Goal: Register for event/course

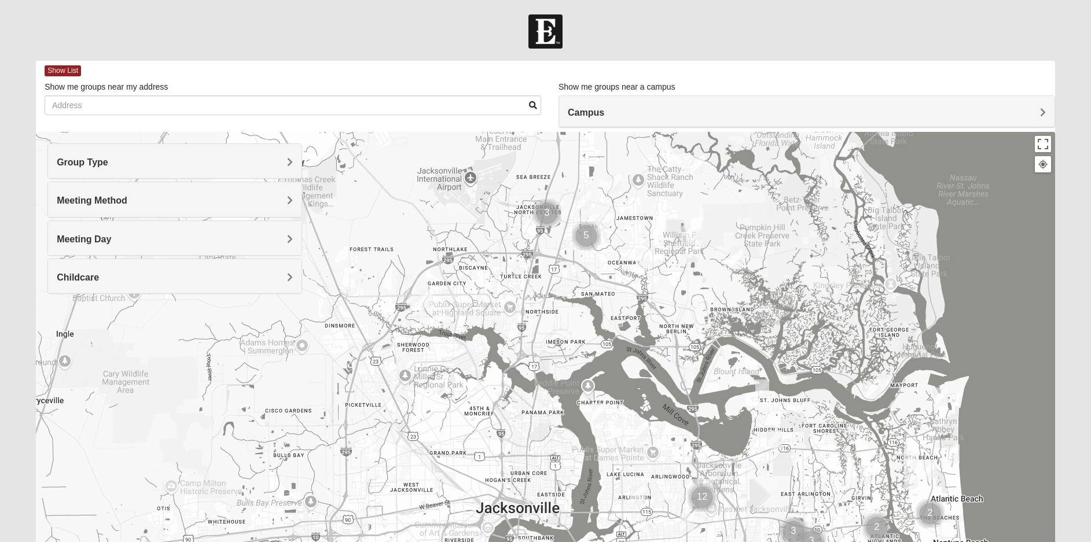
drag, startPoint x: 379, startPoint y: 343, endPoint x: 722, endPoint y: 571, distance: 412.5
click at [722, 542] on html "Log In Find A Group Error Show List Loading Groups" at bounding box center [545, 318] width 1091 height 637
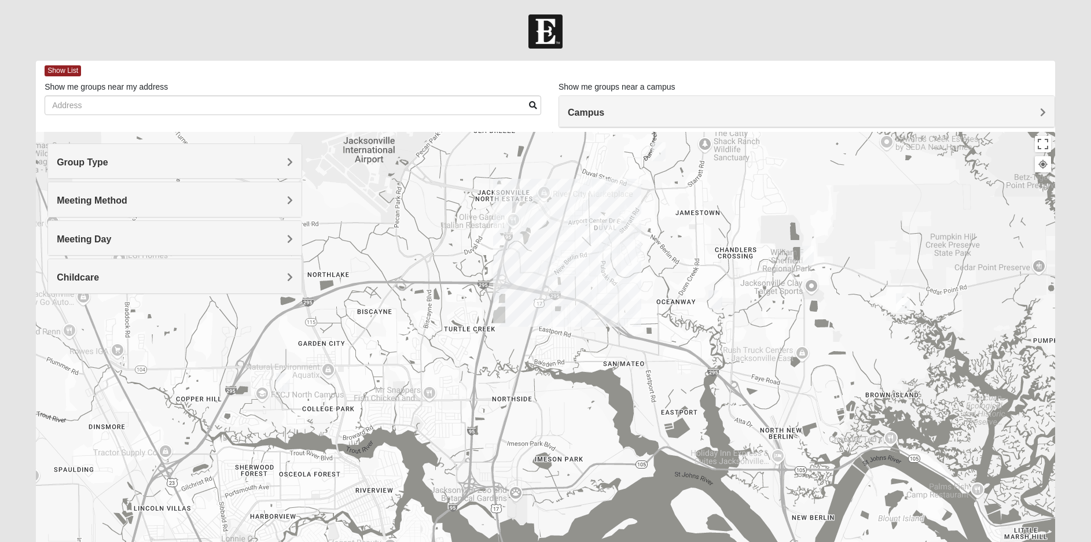
click at [608, 237] on img "North Jax" at bounding box center [609, 240] width 21 height 28
click at [660, 153] on img "Womens Grissinger 32218" at bounding box center [659, 151] width 14 height 19
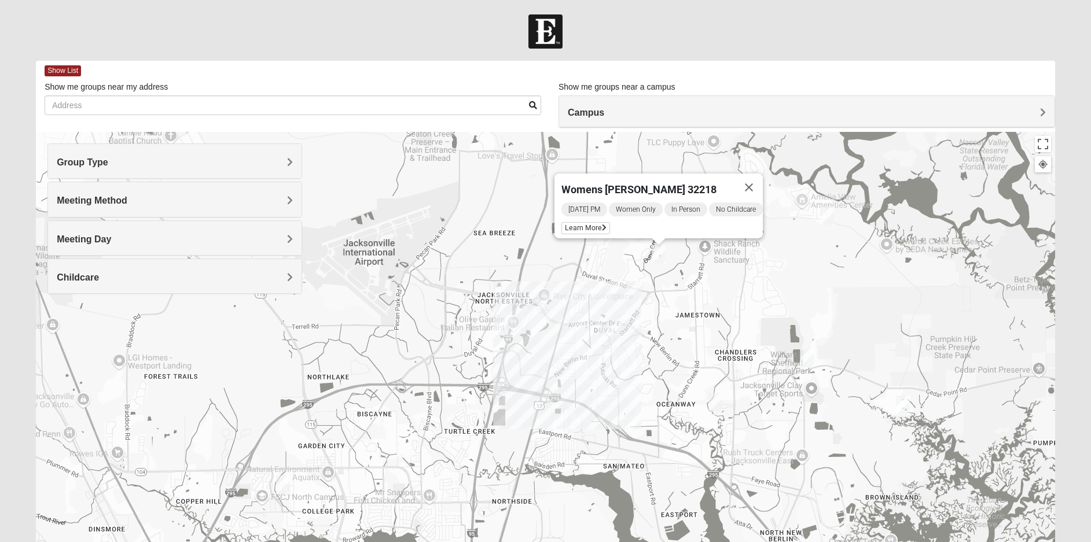
click at [245, 155] on div "Group Type" at bounding box center [175, 161] width 254 height 34
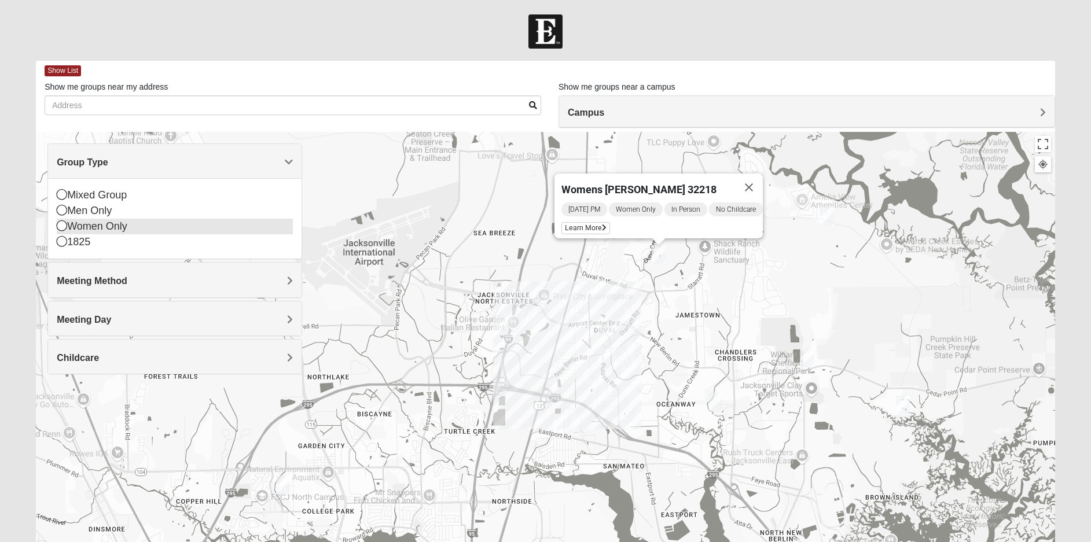
click at [60, 225] on icon at bounding box center [62, 226] width 10 height 10
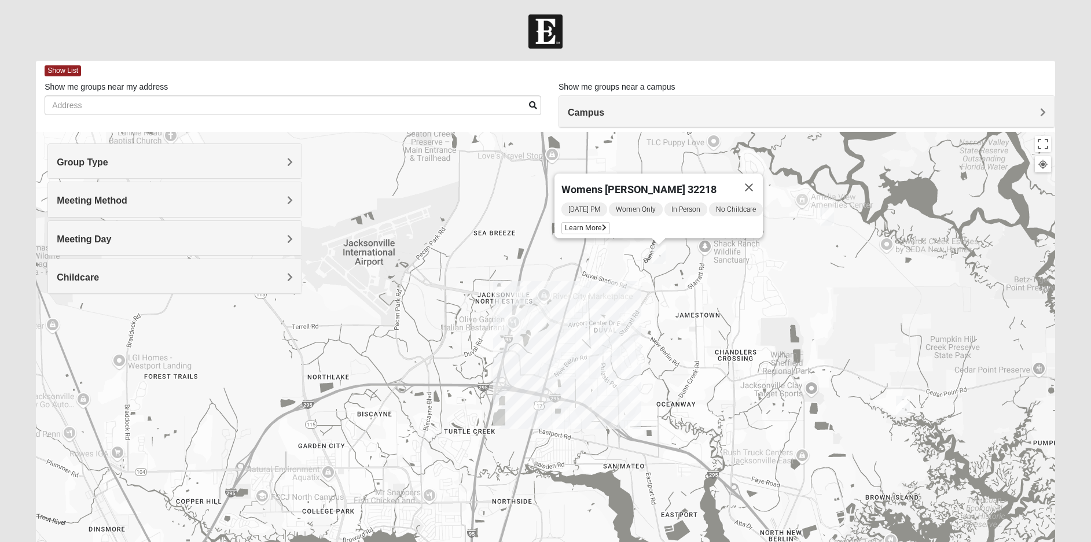
click at [185, 204] on h4 "Meeting Method" at bounding box center [175, 200] width 236 height 11
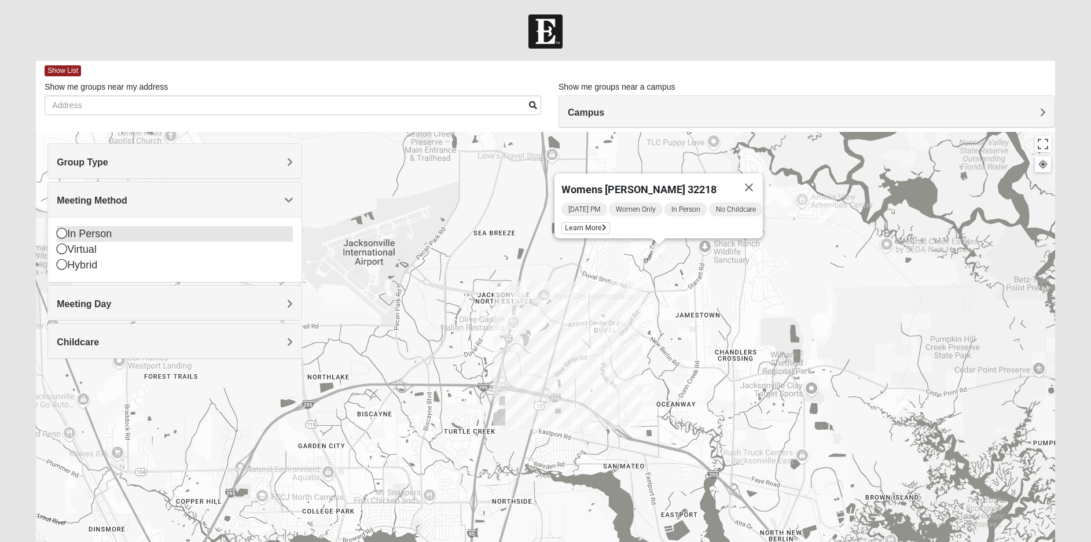
click at [63, 236] on icon at bounding box center [62, 233] width 10 height 10
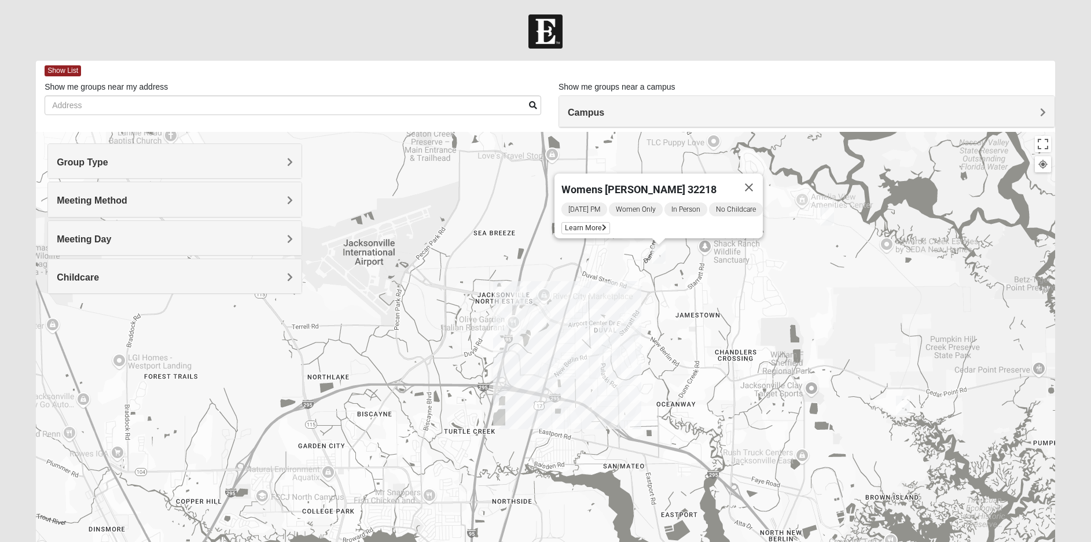
click at [78, 244] on span "Meeting Day" at bounding box center [84, 239] width 54 height 10
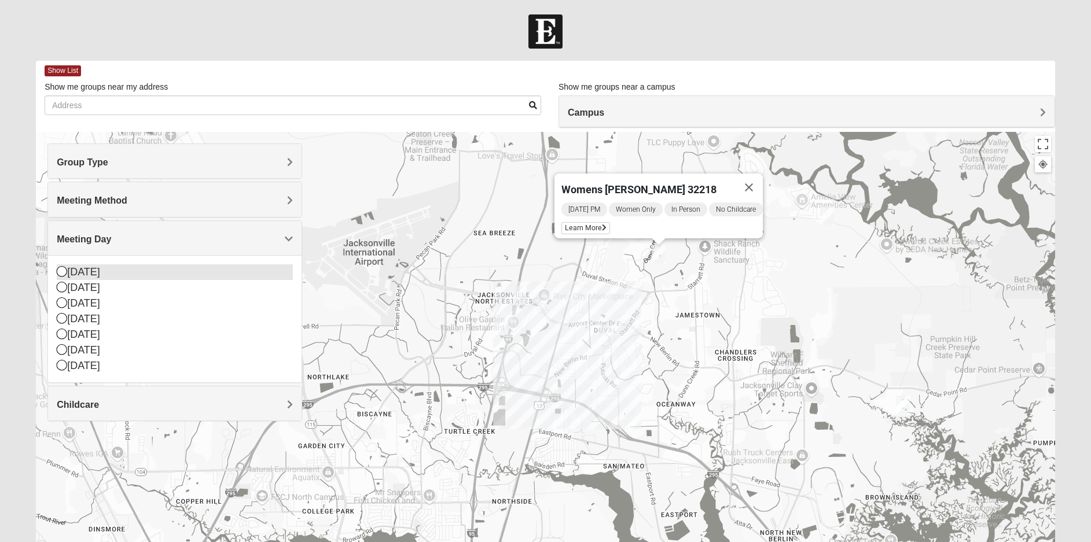
click at [63, 271] on icon at bounding box center [62, 271] width 10 height 10
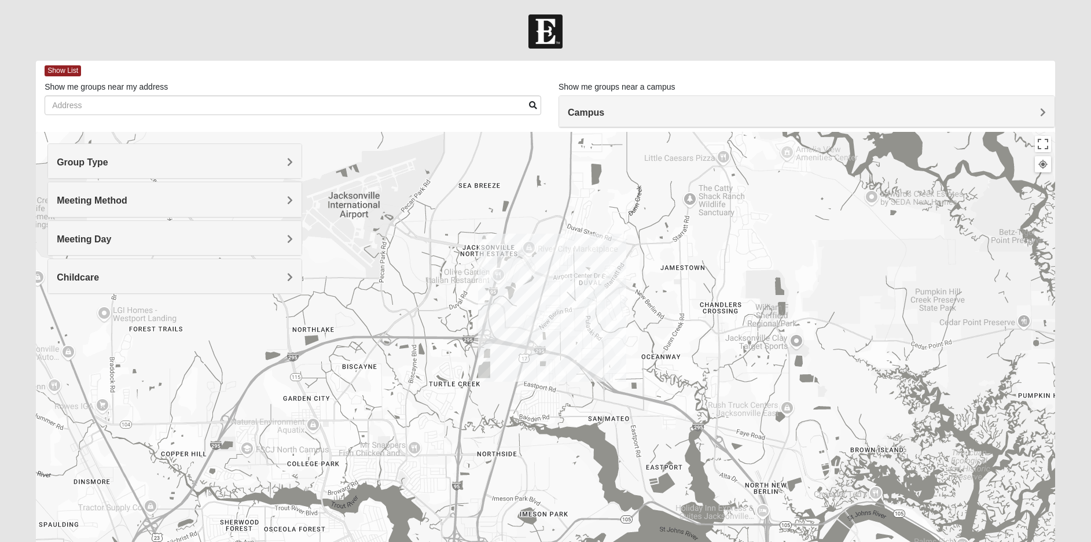
drag, startPoint x: 450, startPoint y: 333, endPoint x: 498, endPoint y: 411, distance: 90.9
click at [498, 411] on div at bounding box center [545, 363] width 1019 height 463
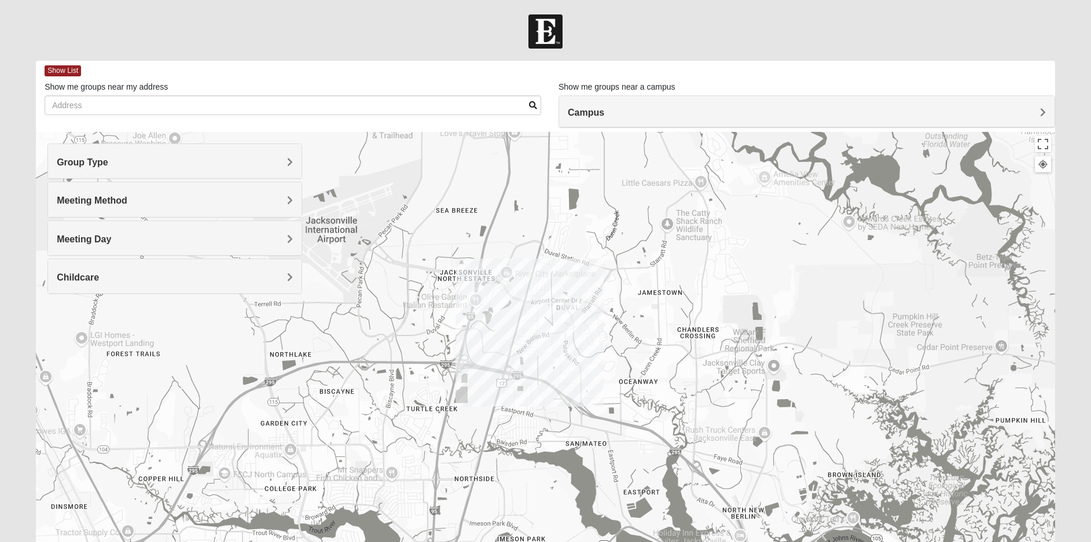
drag, startPoint x: 586, startPoint y: 333, endPoint x: 559, endPoint y: 350, distance: 32.3
click at [559, 350] on div at bounding box center [545, 363] width 1019 height 463
click at [567, 318] on img "North Jax" at bounding box center [572, 320] width 21 height 28
click at [90, 263] on div "Childcare" at bounding box center [175, 276] width 254 height 34
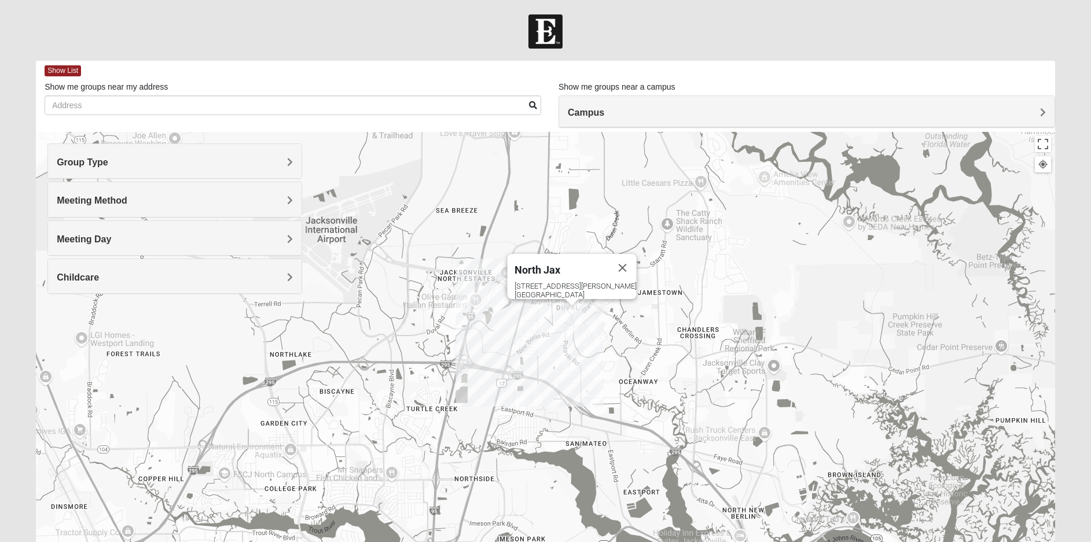
click at [88, 241] on span "Meeting Day" at bounding box center [84, 239] width 54 height 10
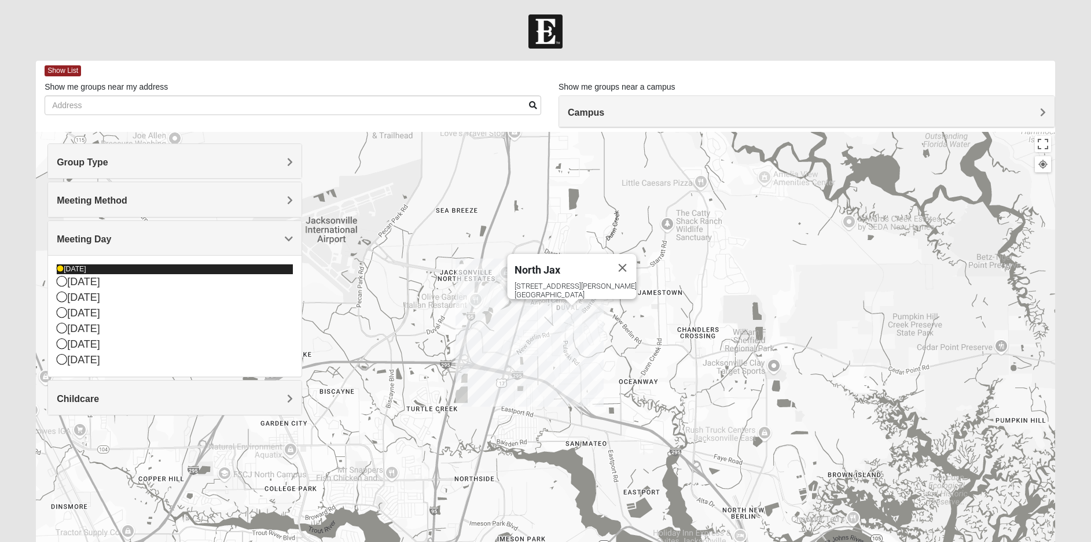
click at [59, 270] on icon at bounding box center [60, 269] width 7 height 7
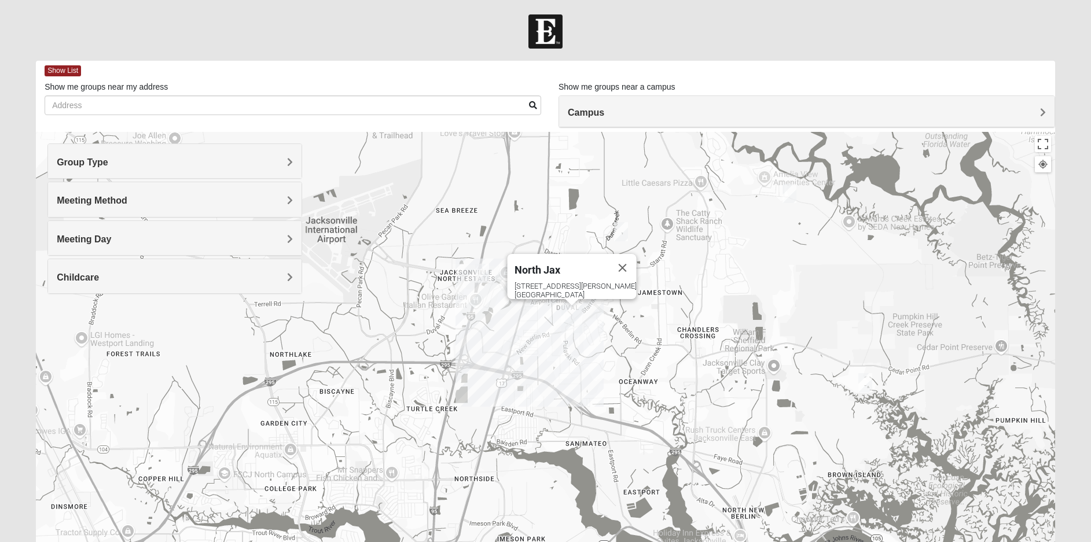
click at [620, 233] on img "Womens Grissinger 32218" at bounding box center [621, 231] width 14 height 19
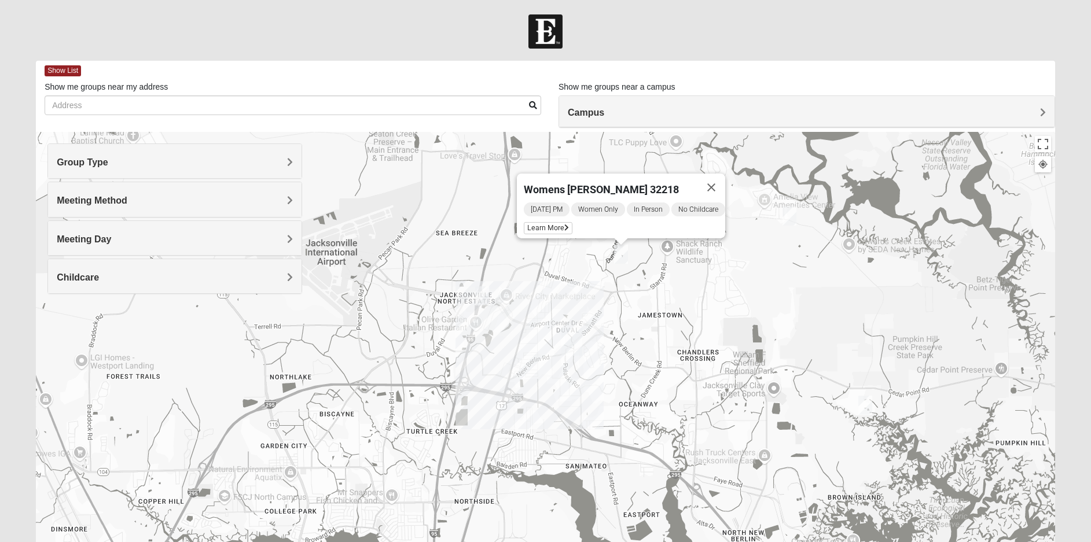
click at [482, 295] on img "Womens Getz 32218" at bounding box center [482, 296] width 14 height 19
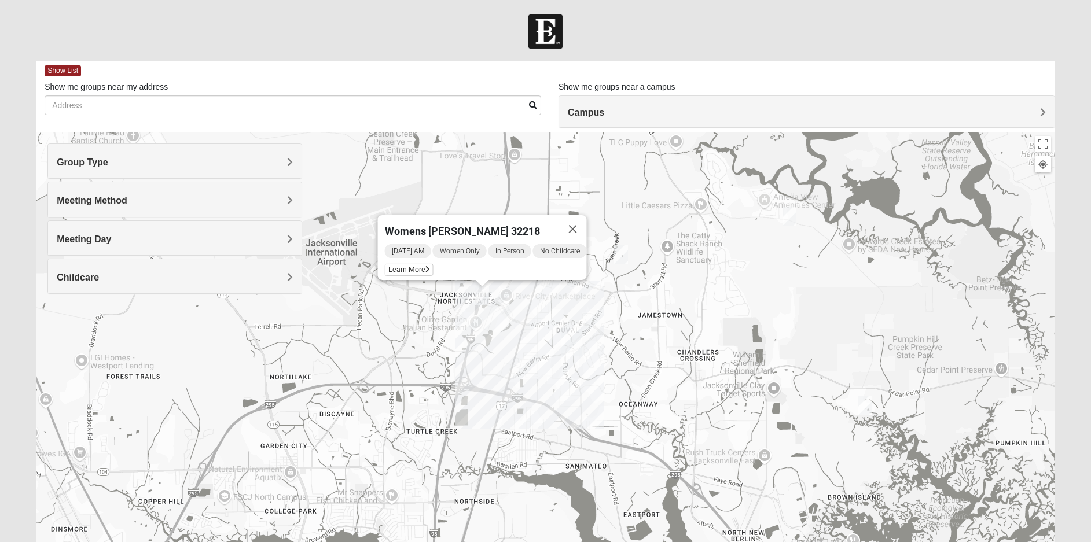
click at [619, 257] on img "Womens Grissinger 32218" at bounding box center [621, 254] width 14 height 19
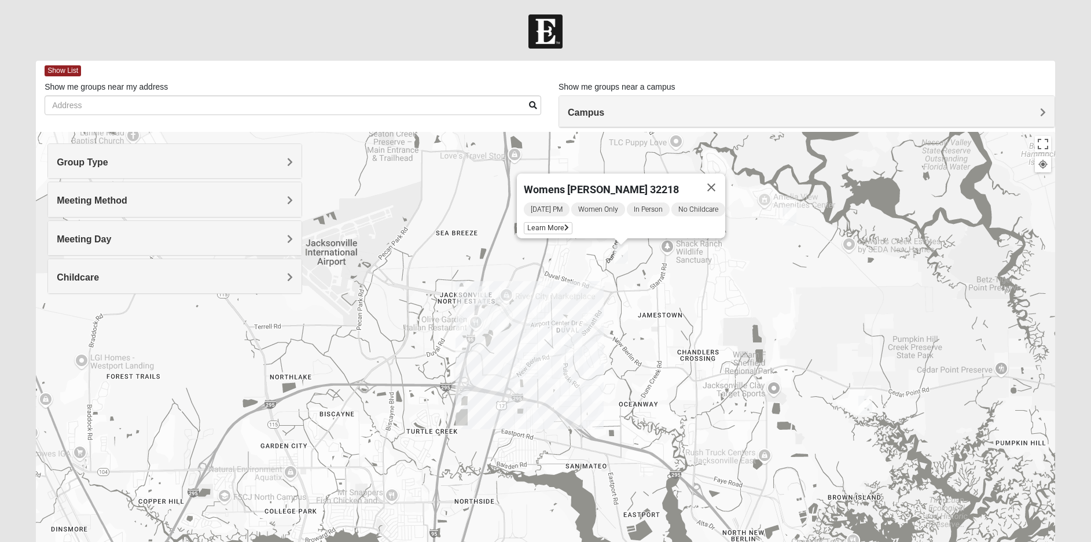
click at [786, 216] on img "Womens Gallaher 32226" at bounding box center [790, 216] width 14 height 19
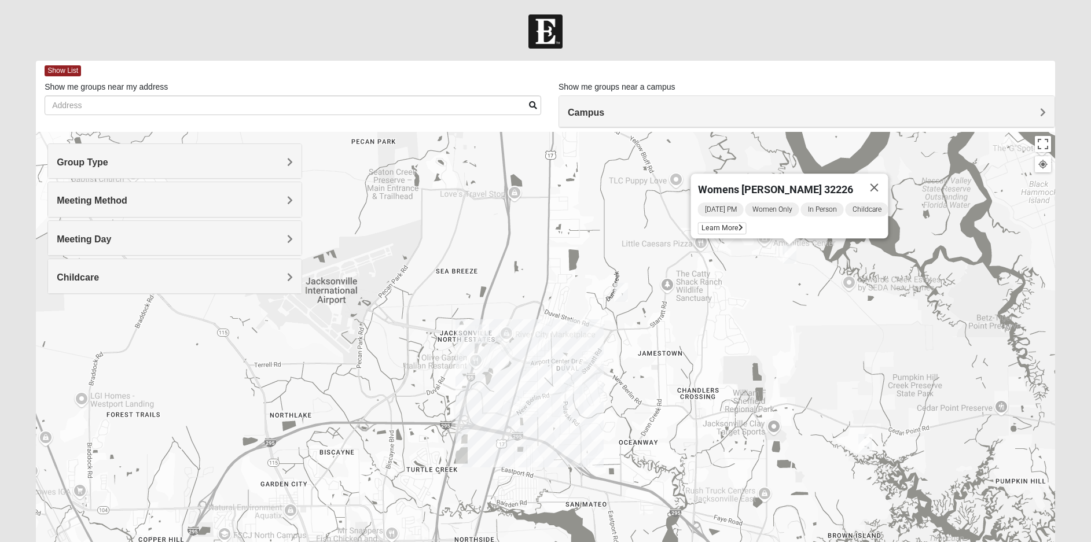
click at [865, 445] on img "Womens Craig 32226" at bounding box center [865, 443] width 14 height 19
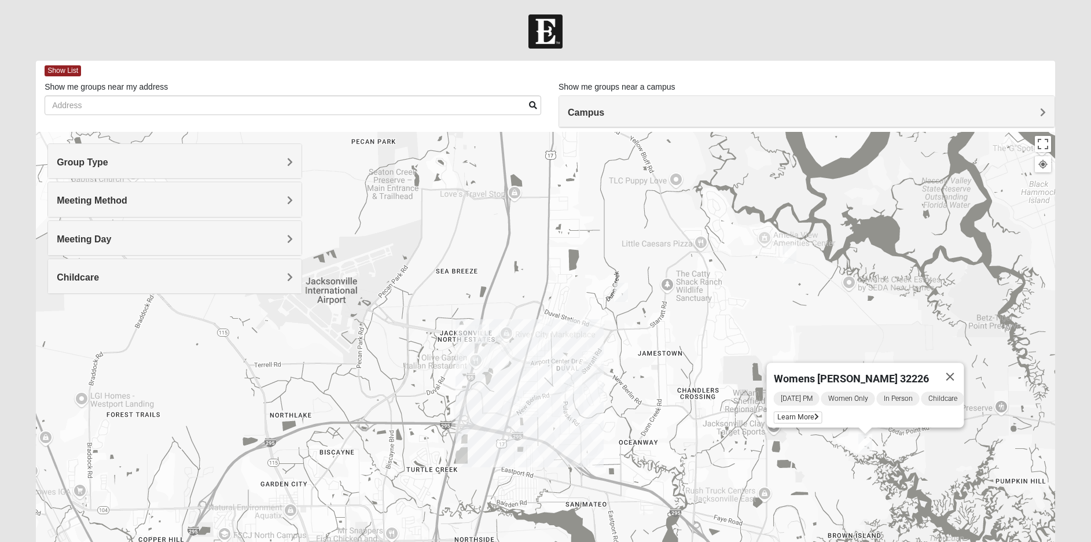
click at [483, 331] on img "Womens Getz 32218" at bounding box center [482, 334] width 14 height 19
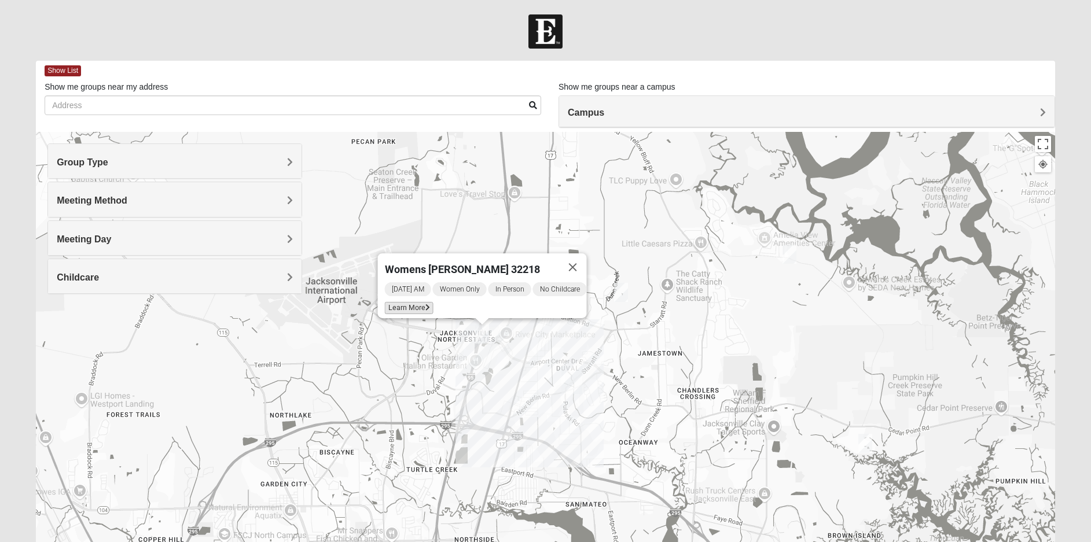
click at [410, 302] on span "Learn More" at bounding box center [408, 308] width 49 height 12
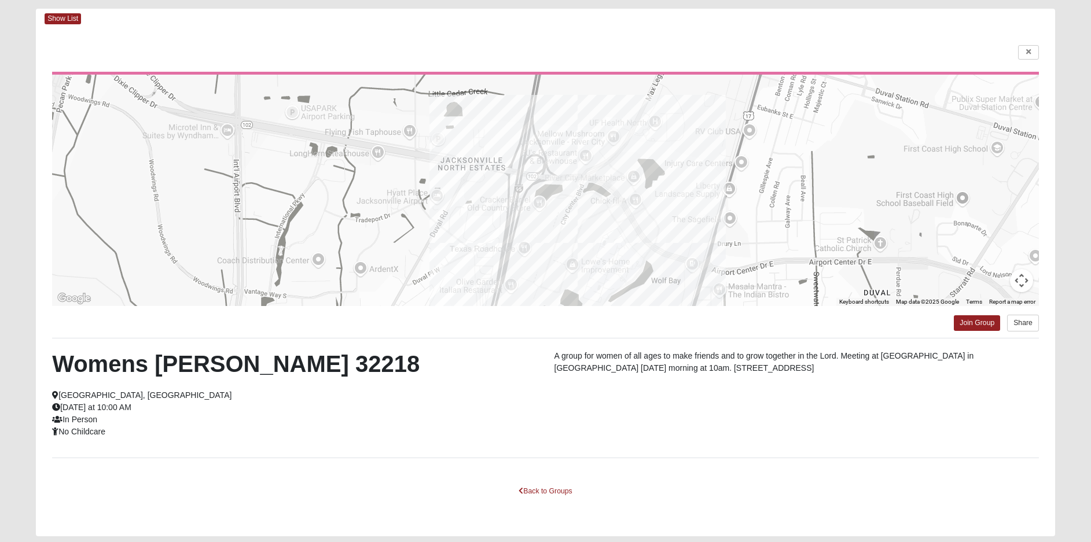
scroll to position [89, 0]
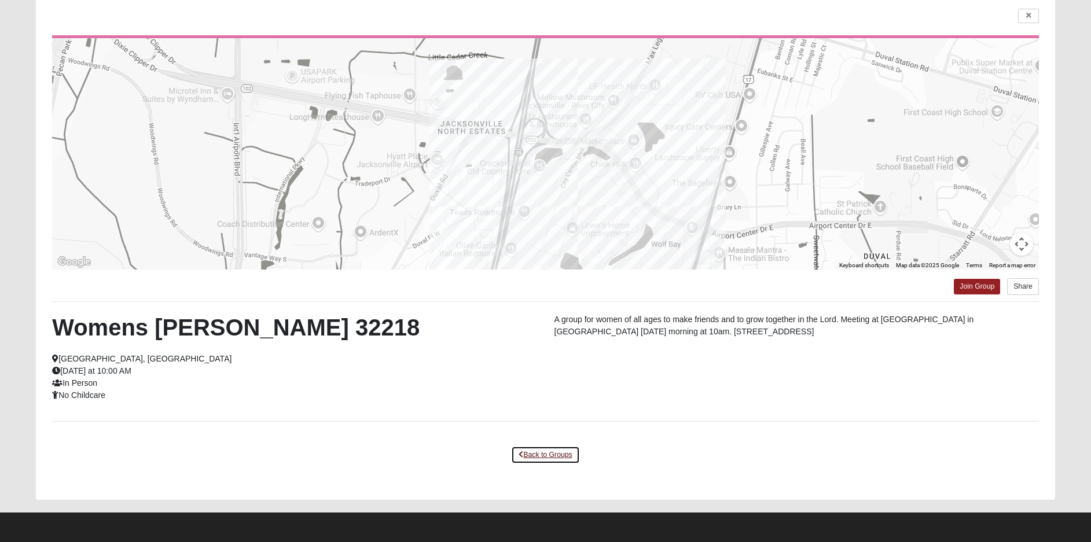
click at [537, 458] on link "Back to Groups" at bounding box center [545, 455] width 68 height 18
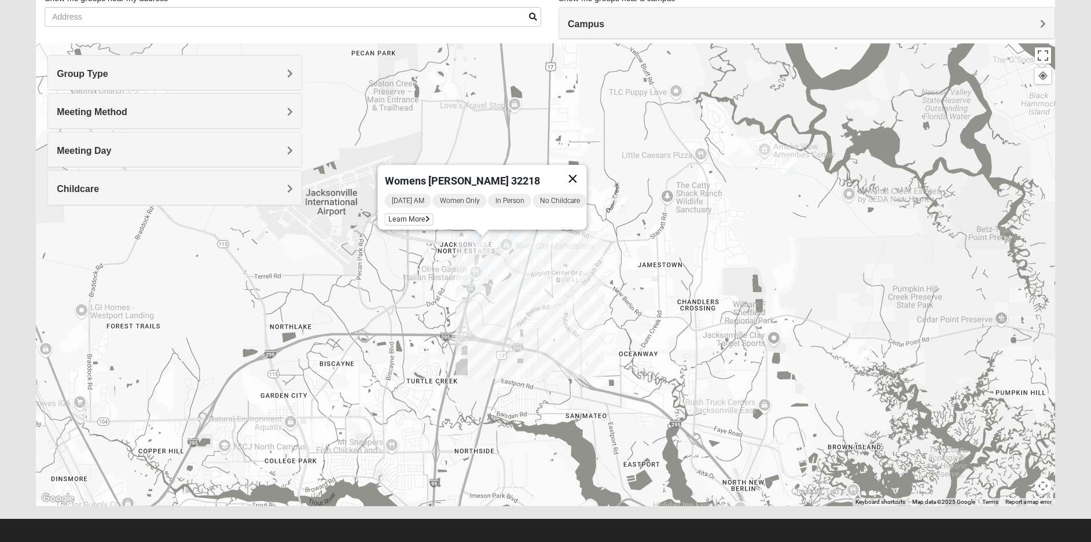
click at [582, 167] on button "Close" at bounding box center [573, 179] width 28 height 28
click at [251, 78] on h4 "Group Type" at bounding box center [175, 73] width 236 height 11
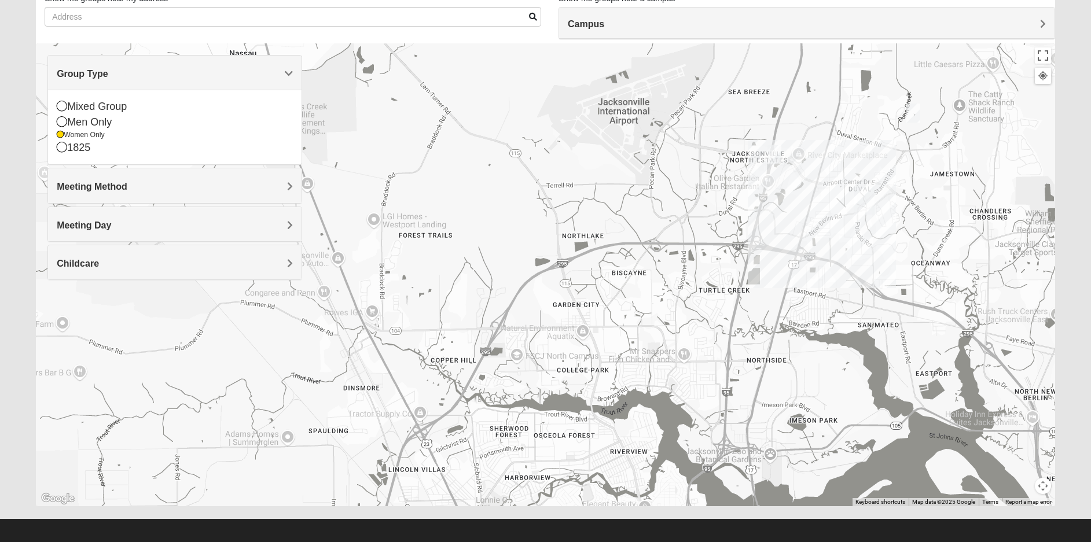
drag, startPoint x: 508, startPoint y: 342, endPoint x: 806, endPoint y: 251, distance: 310.9
click at [806, 251] on div at bounding box center [545, 274] width 1019 height 463
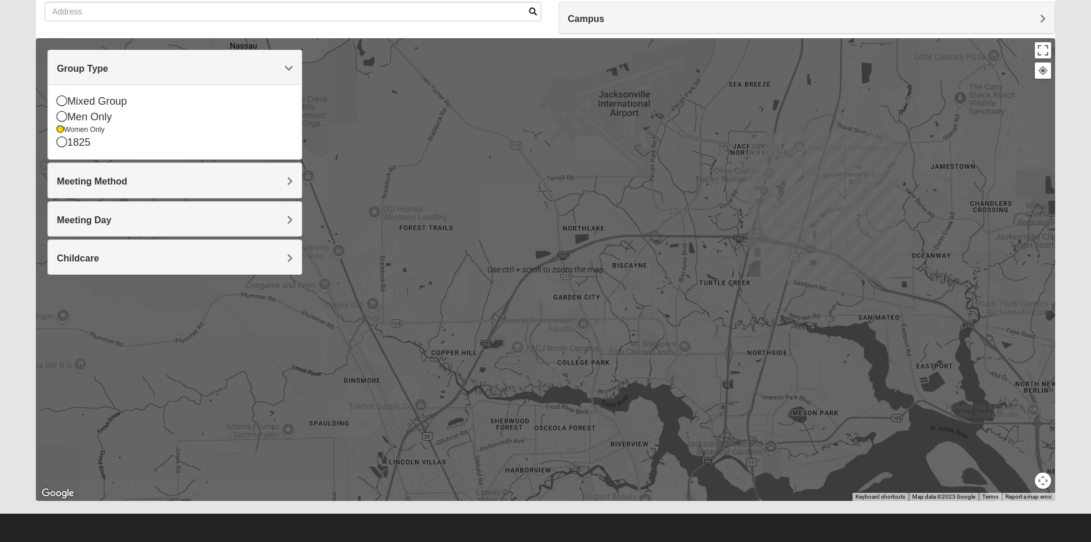
scroll to position [95, 0]
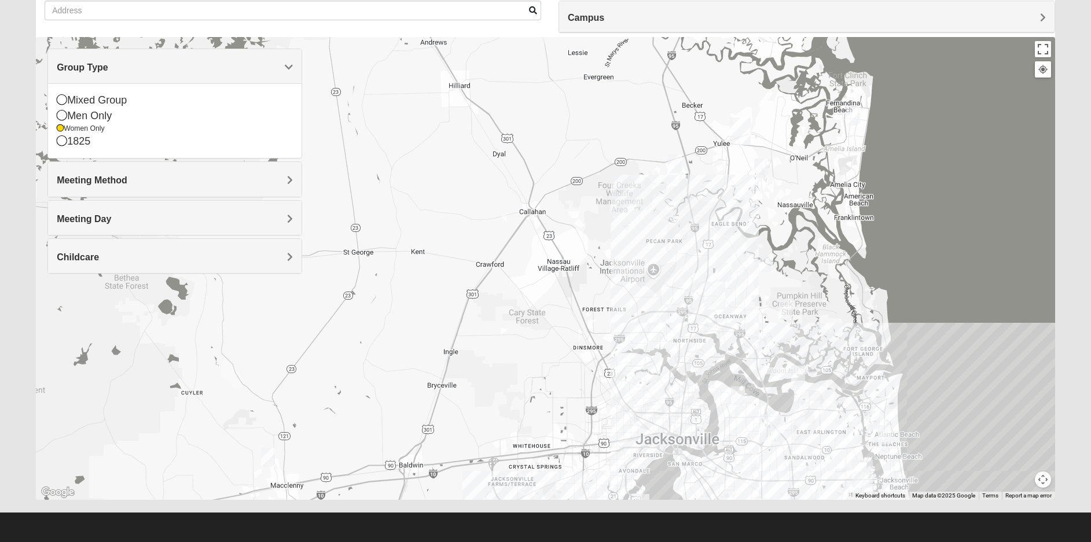
drag, startPoint x: 710, startPoint y: 251, endPoint x: 651, endPoint y: 317, distance: 88.1
click at [651, 317] on div at bounding box center [545, 268] width 1019 height 463
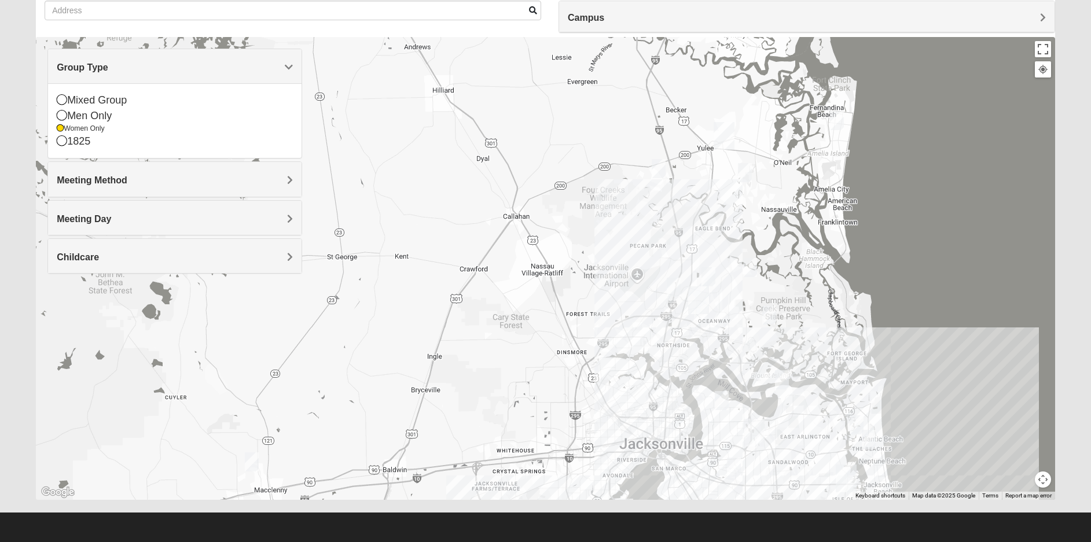
click at [658, 171] on img "Womens Little 32097" at bounding box center [659, 168] width 14 height 19
click at [656, 206] on div "Womens Little 32097 Wednesday AM Women Only In Person Childcare Learn More" at bounding box center [545, 268] width 1019 height 463
click at [743, 175] on img "Womens Trescot 32034" at bounding box center [745, 172] width 14 height 19
click at [847, 97] on button "Close" at bounding box center [835, 106] width 28 height 28
click at [838, 120] on img "Womens Bourquin 32034" at bounding box center [837, 120] width 14 height 19
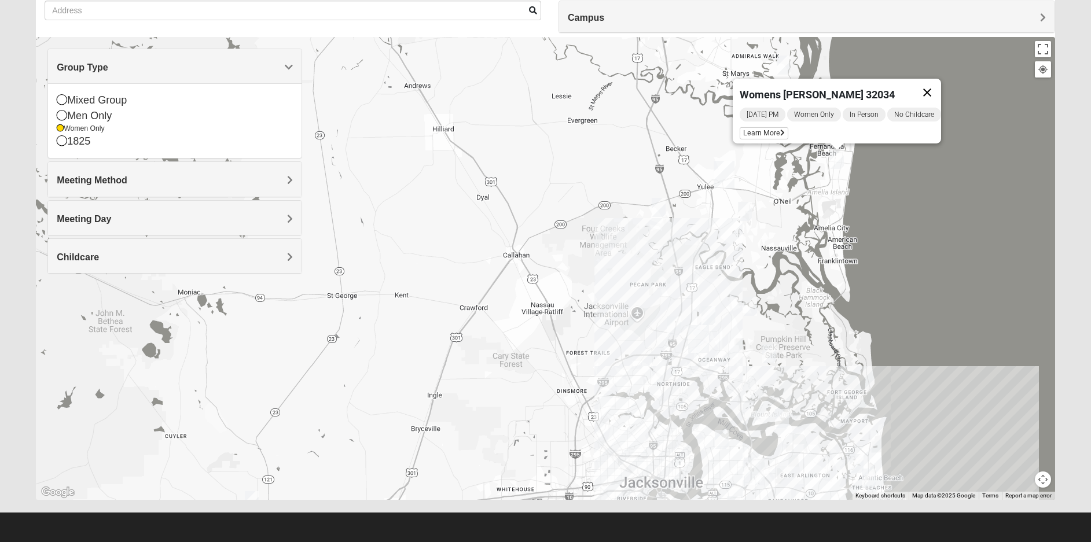
click at [934, 85] on button "Close" at bounding box center [927, 93] width 28 height 28
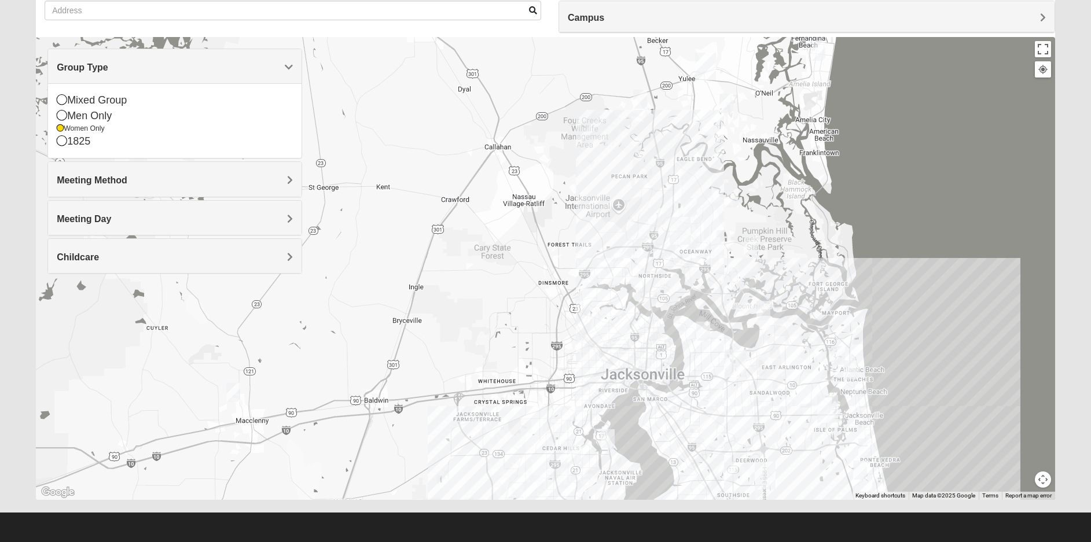
drag, startPoint x: 706, startPoint y: 280, endPoint x: 687, endPoint y: 171, distance: 111.0
click at [687, 171] on div at bounding box center [545, 268] width 1019 height 463
click at [688, 208] on img "Womens Grissinger 32218" at bounding box center [690, 207] width 14 height 19
click at [658, 213] on img "Womens Getz 32218" at bounding box center [655, 217] width 14 height 19
click at [691, 211] on img "Womens Grissinger 32218" at bounding box center [690, 207] width 14 height 19
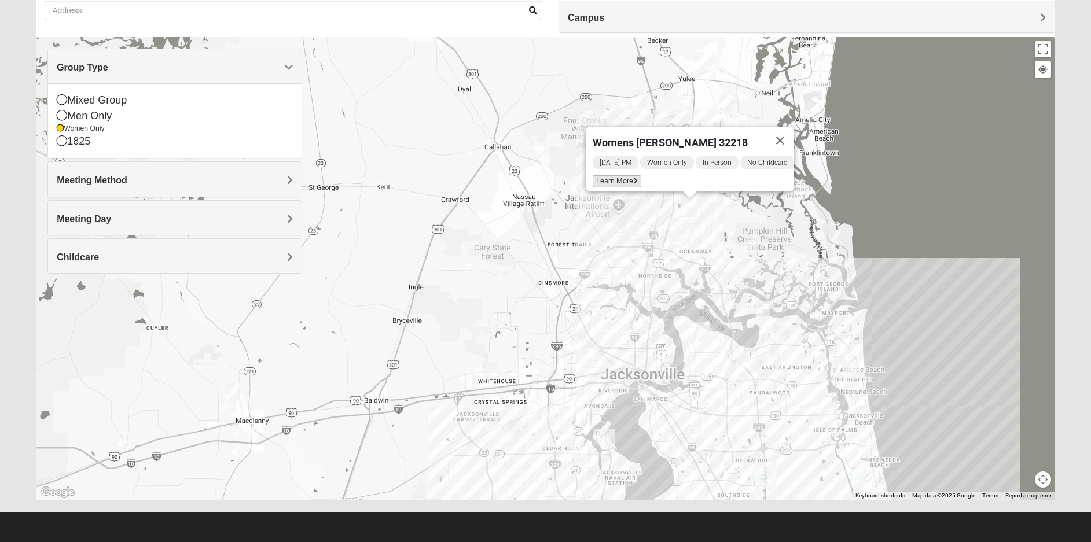
click at [626, 175] on span "Learn More" at bounding box center [617, 181] width 49 height 12
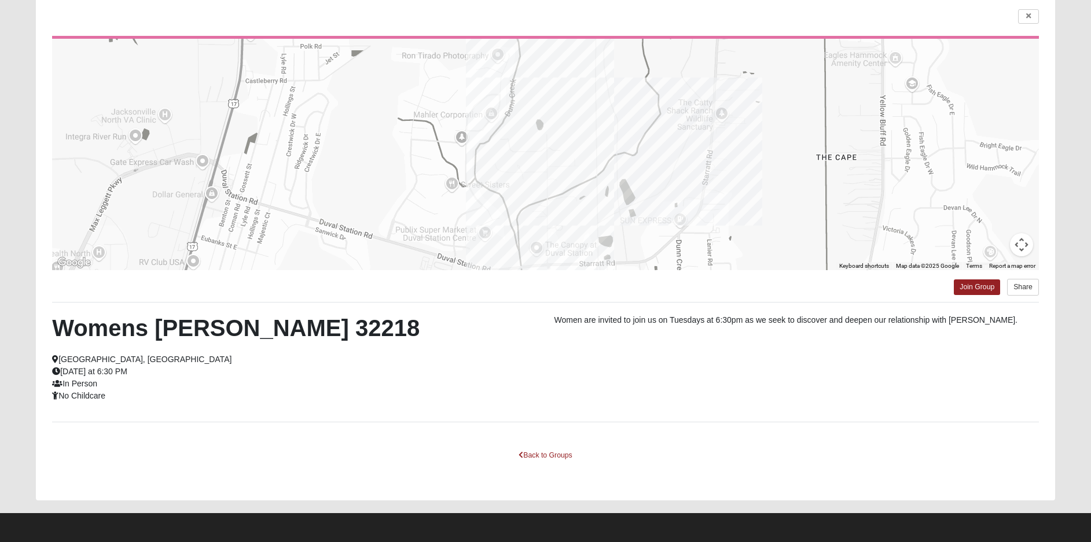
scroll to position [89, 0]
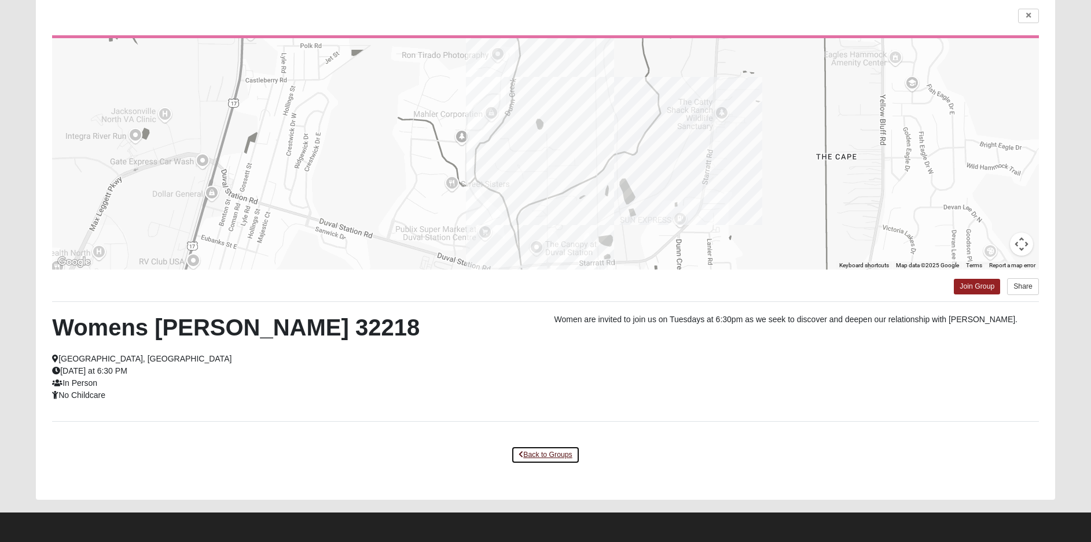
click at [527, 458] on link "Back to Groups" at bounding box center [545, 455] width 68 height 18
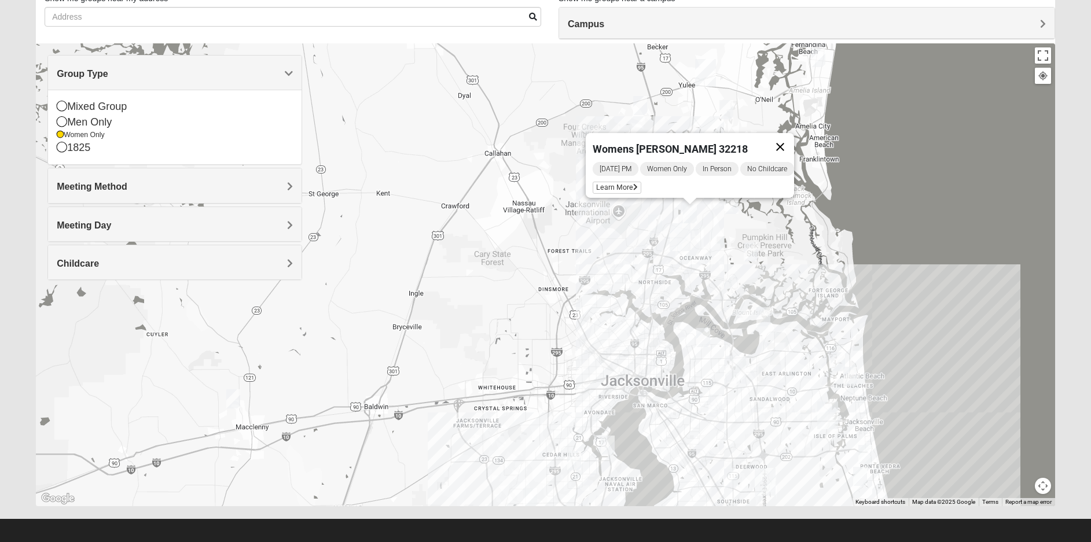
click at [784, 136] on button "Close" at bounding box center [780, 147] width 28 height 28
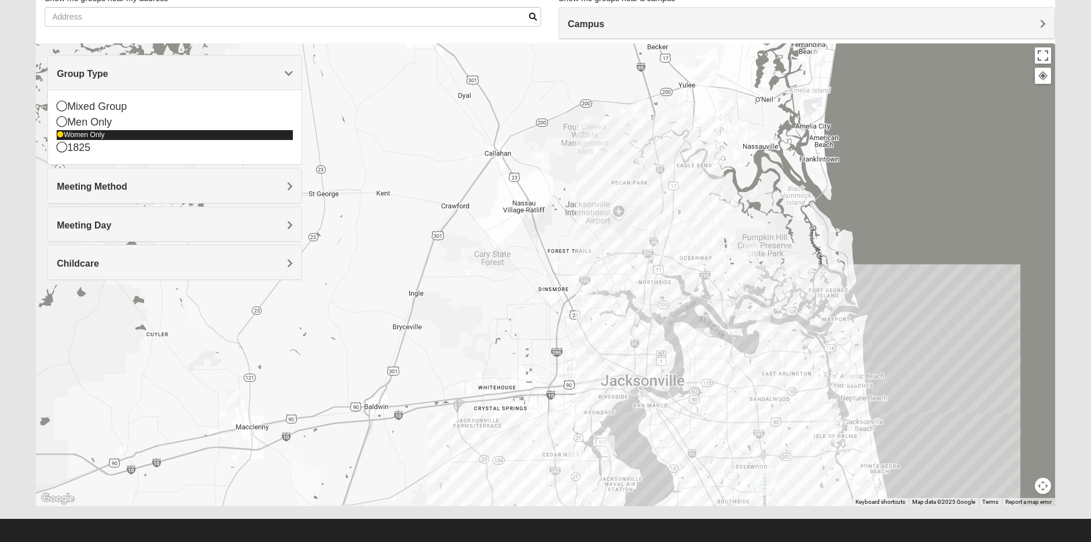
click at [61, 135] on icon at bounding box center [60, 134] width 7 height 7
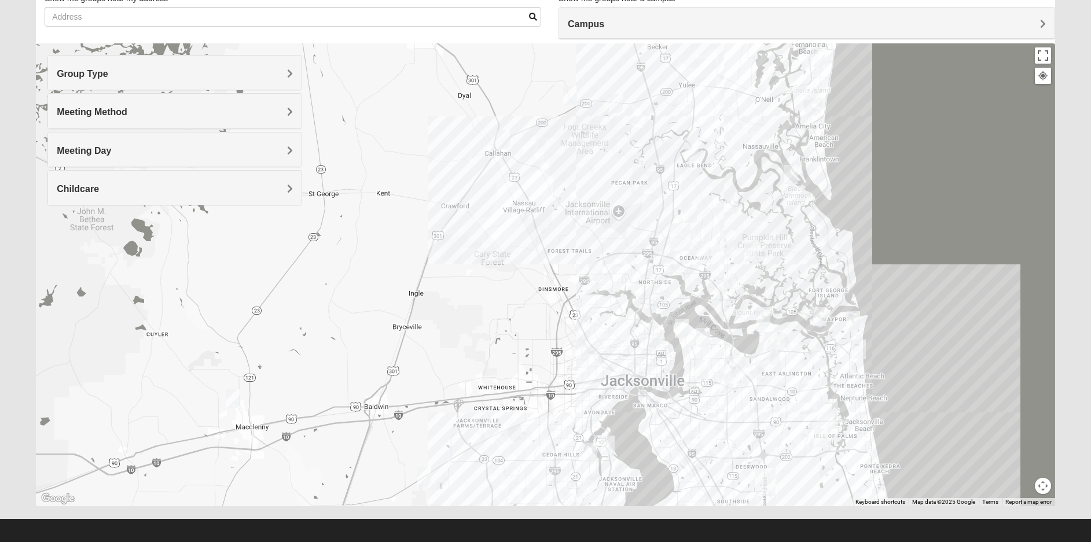
click at [96, 81] on div "Group Type" at bounding box center [175, 73] width 254 height 34
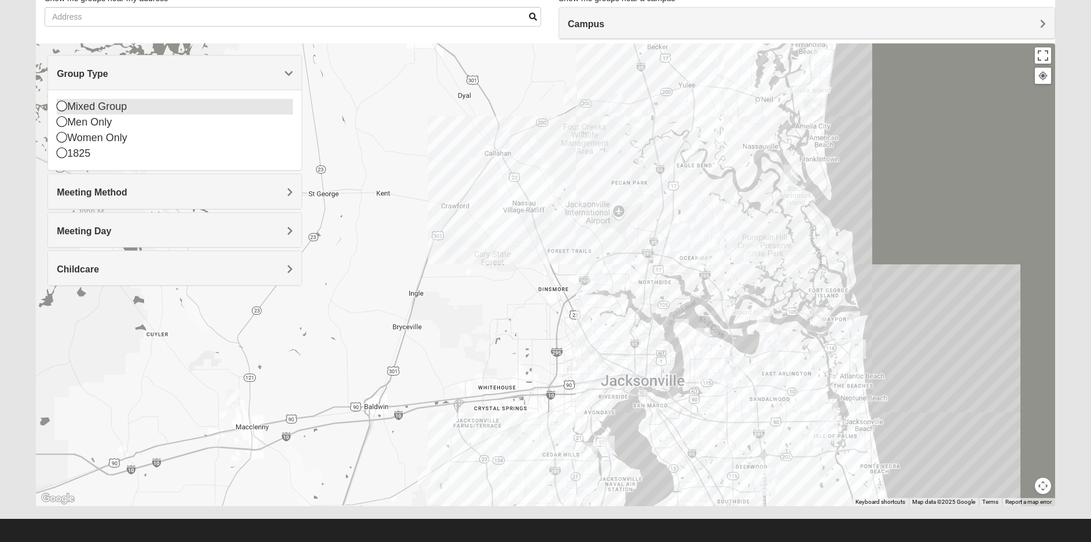
click at [61, 107] on icon at bounding box center [62, 106] width 10 height 10
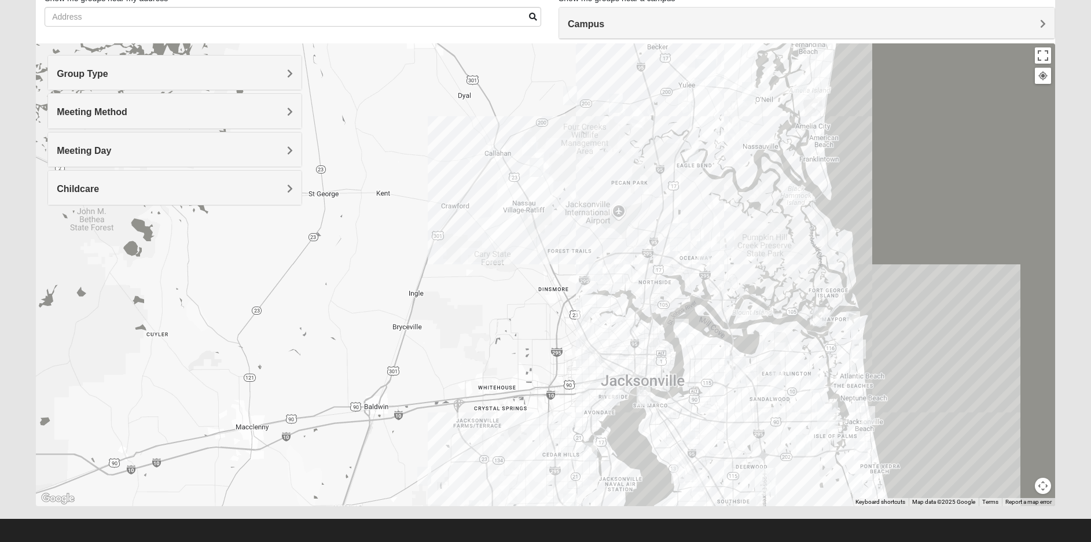
click at [595, 273] on img "Mixed Turner 32218" at bounding box center [596, 271] width 14 height 19
click at [689, 195] on button "Close" at bounding box center [685, 205] width 28 height 28
click at [537, 171] on img "Mixed Kelly 32011" at bounding box center [537, 167] width 14 height 19
click at [640, 92] on button "Close" at bounding box center [626, 101] width 28 height 28
click at [529, 143] on img "Mixed Raines 32011" at bounding box center [529, 146] width 14 height 19
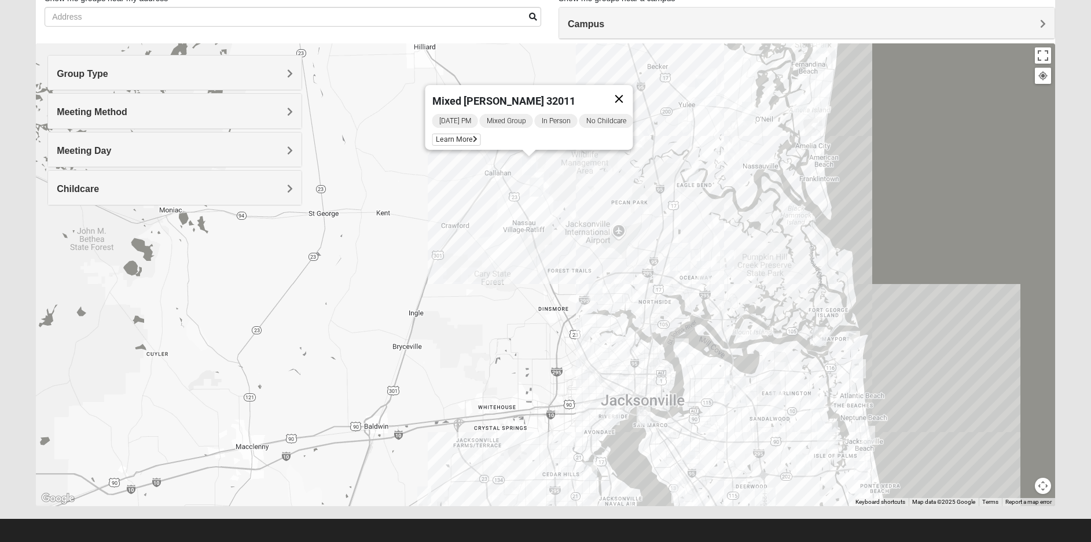
click at [626, 93] on button "Close" at bounding box center [619, 99] width 28 height 28
click at [537, 189] on img "Mixed Kelly 32011" at bounding box center [537, 187] width 14 height 19
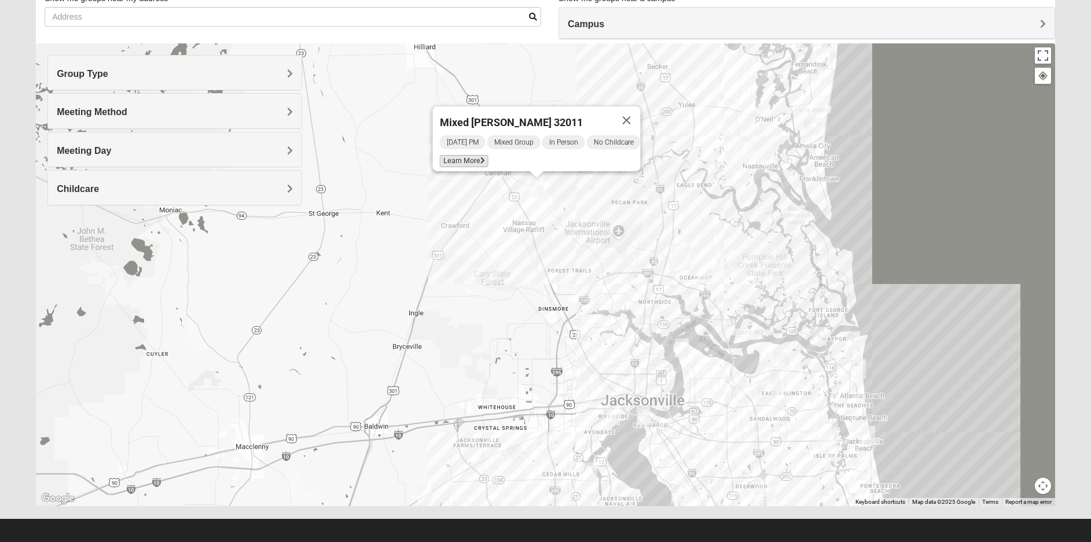
click at [455, 155] on span "Learn More" at bounding box center [463, 161] width 49 height 12
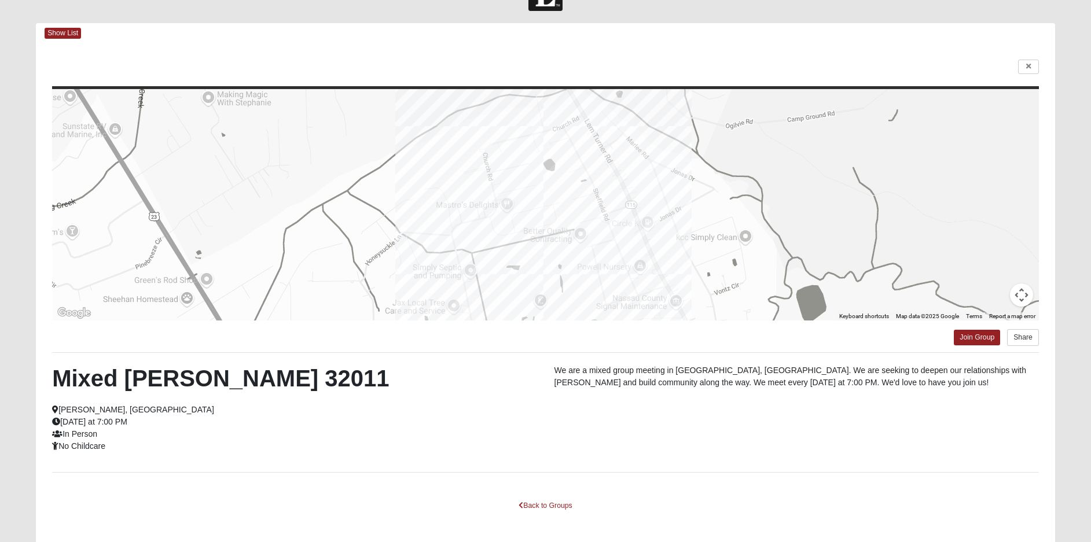
scroll to position [0, 0]
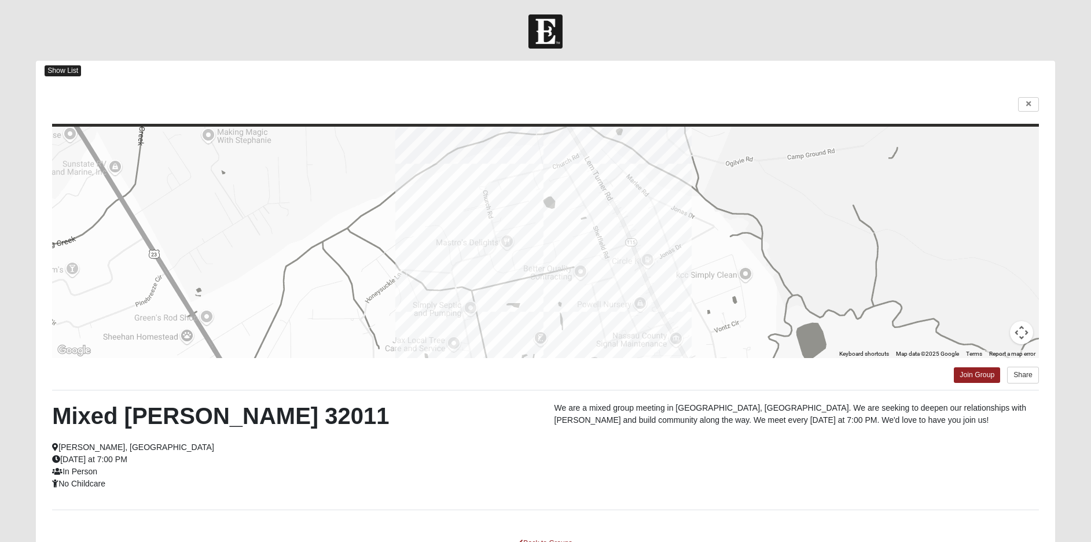
click at [74, 67] on span "Show List" at bounding box center [63, 70] width 36 height 11
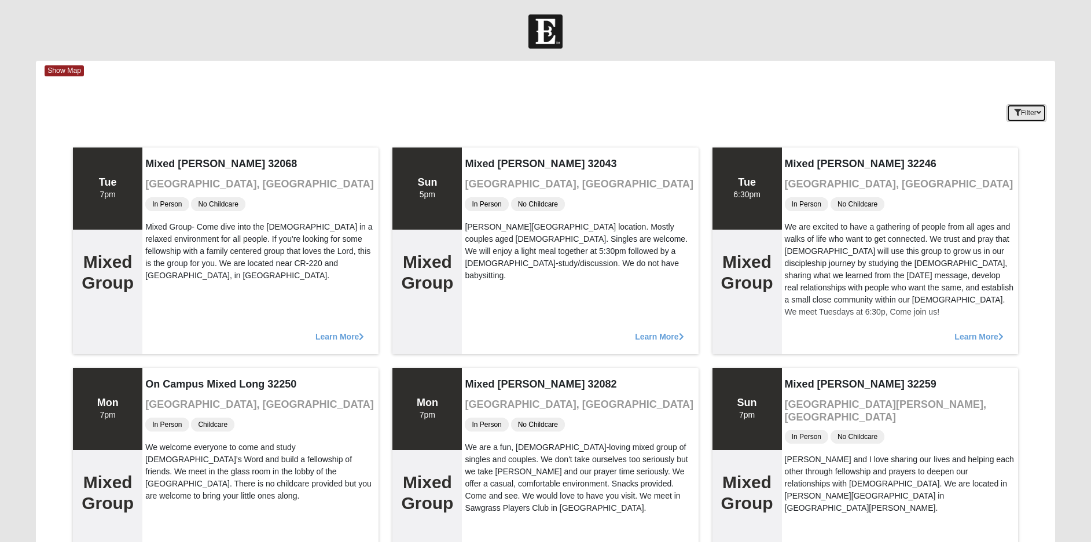
click at [1029, 111] on button "Filter" at bounding box center [1027, 113] width 40 height 18
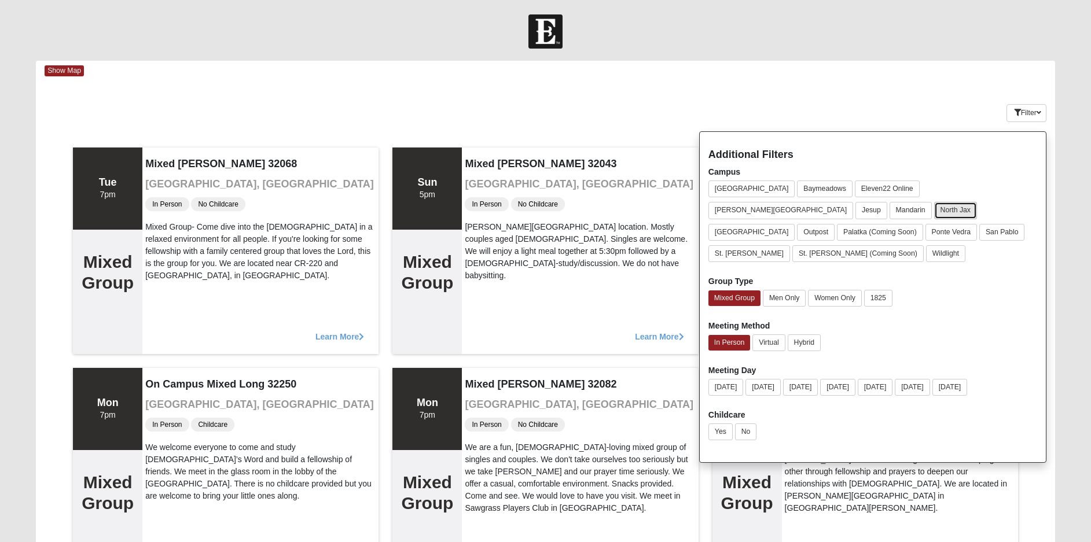
click at [934, 211] on button "North Jax" at bounding box center [955, 210] width 43 height 17
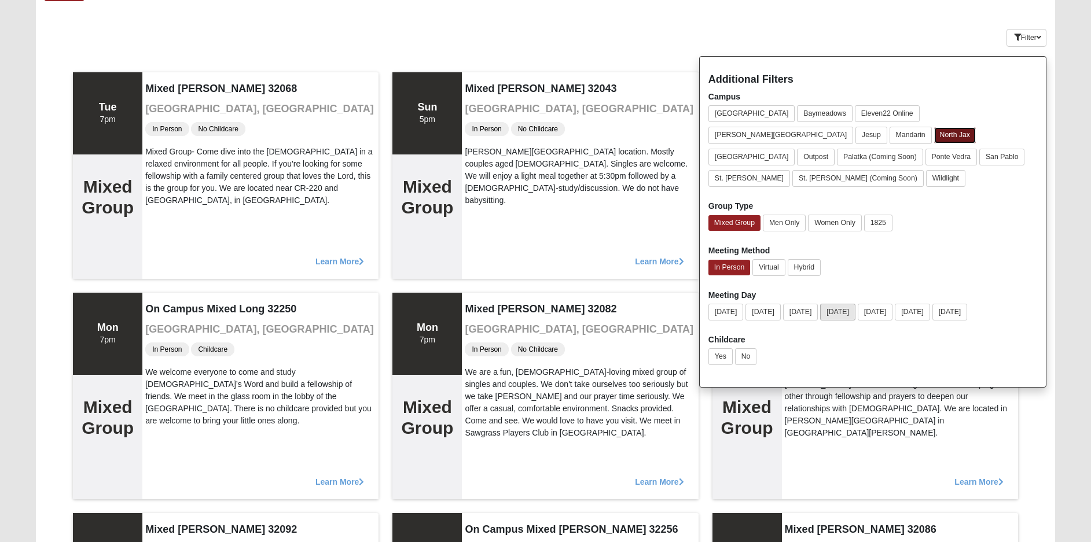
scroll to position [58, 0]
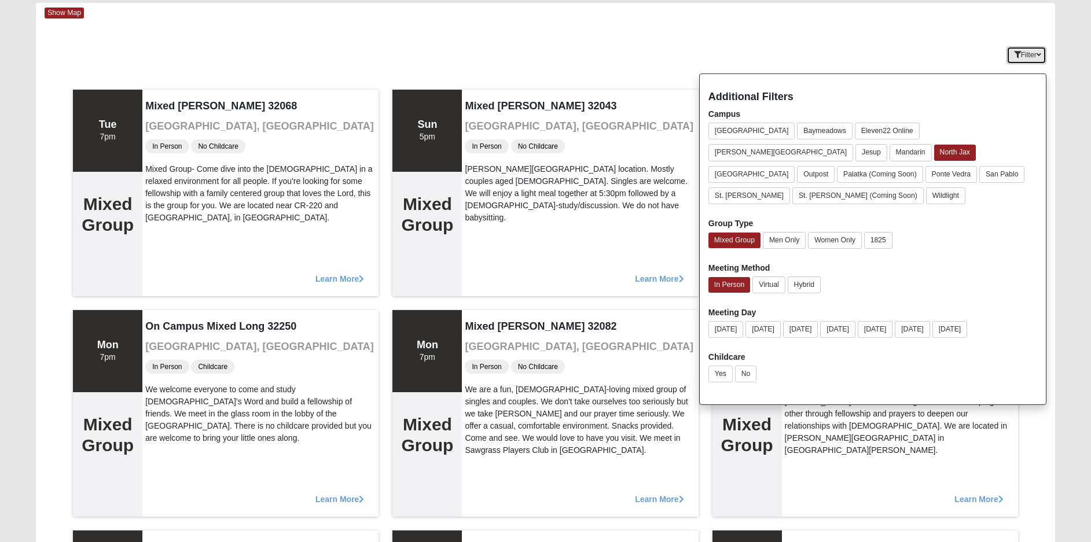
click at [1030, 50] on button "Filter" at bounding box center [1027, 55] width 40 height 18
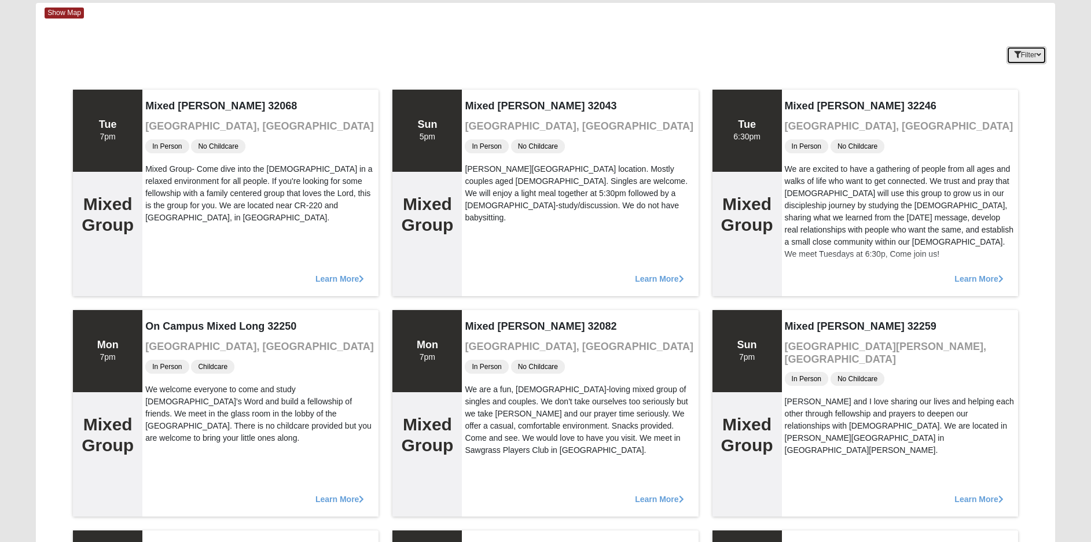
click at [1030, 52] on button "Filter" at bounding box center [1027, 55] width 40 height 18
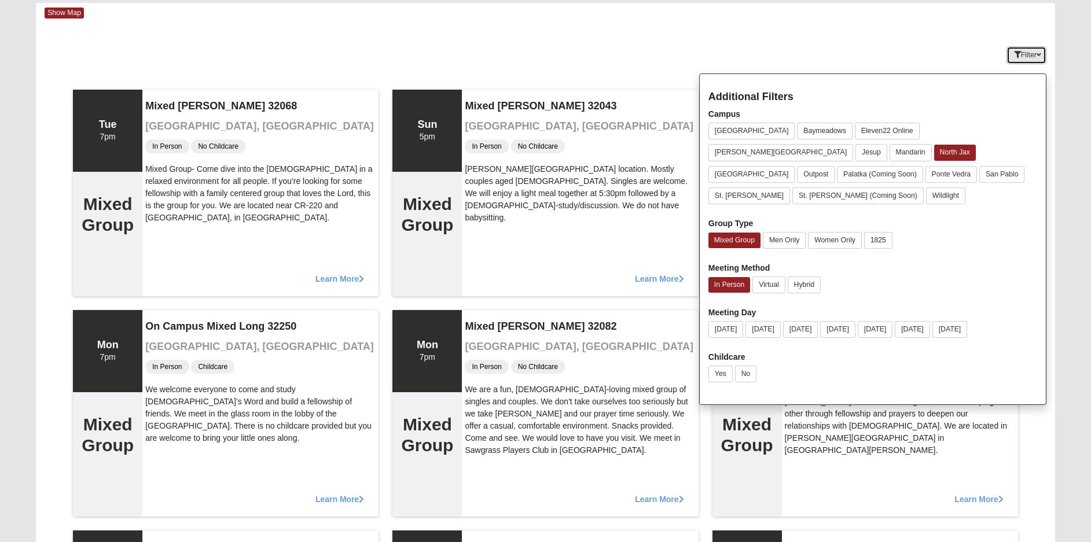
click at [1021, 62] on button "Filter" at bounding box center [1027, 55] width 40 height 18
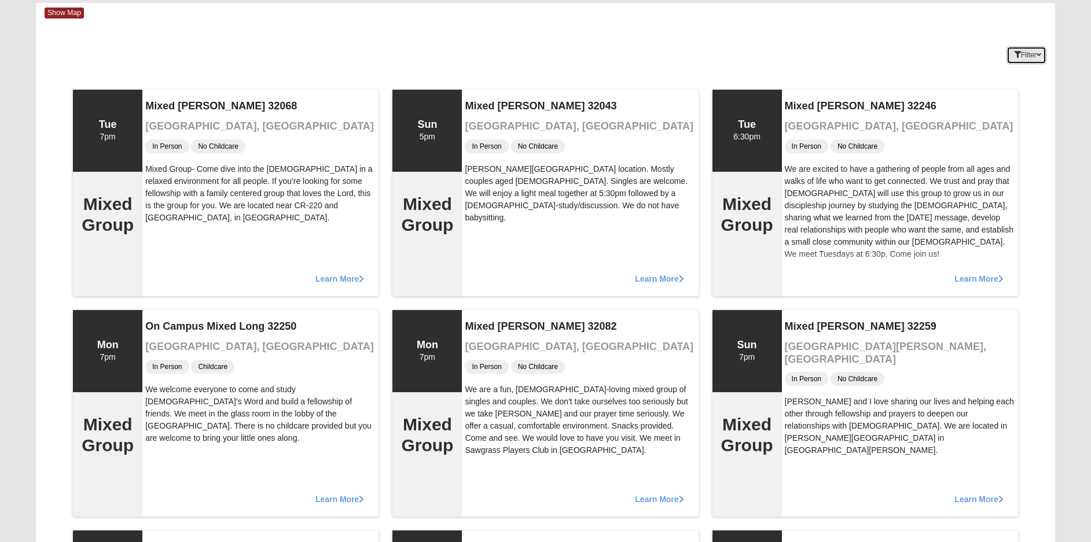
click at [1021, 62] on button "Filter" at bounding box center [1027, 55] width 40 height 18
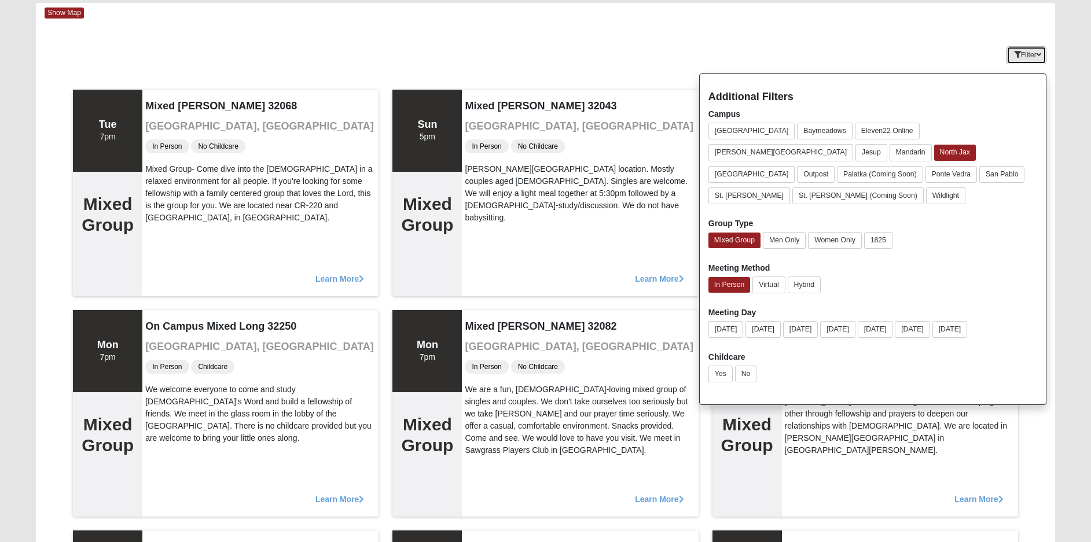
click at [1021, 62] on button "Filter" at bounding box center [1027, 55] width 40 height 18
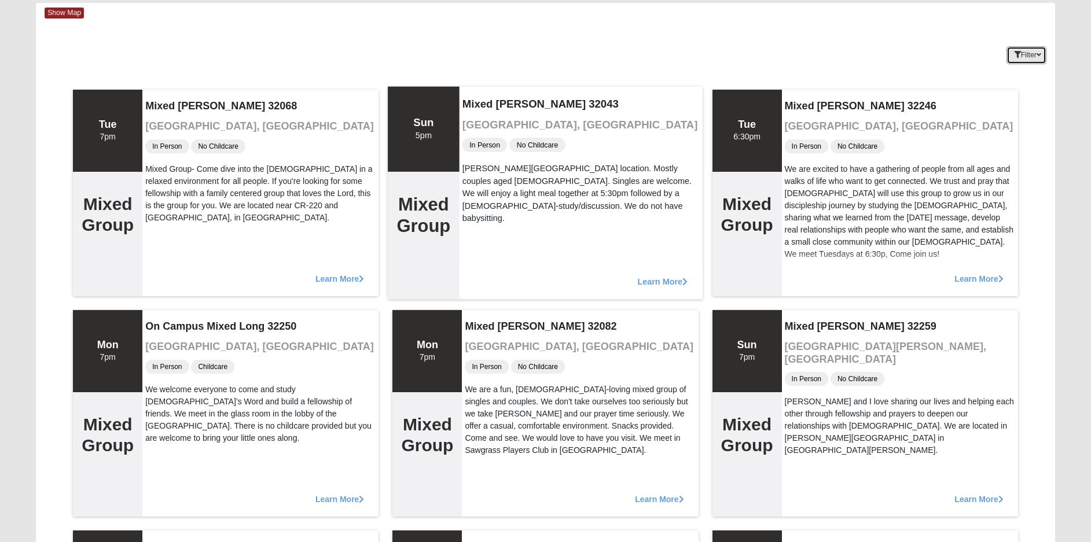
scroll to position [0, 0]
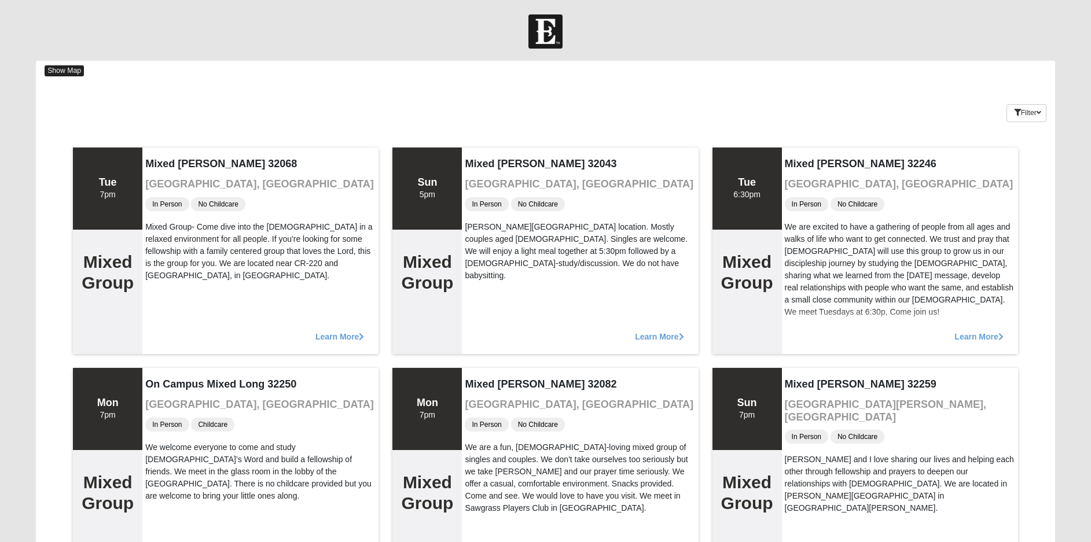
click at [66, 74] on span "Show Map" at bounding box center [64, 70] width 39 height 11
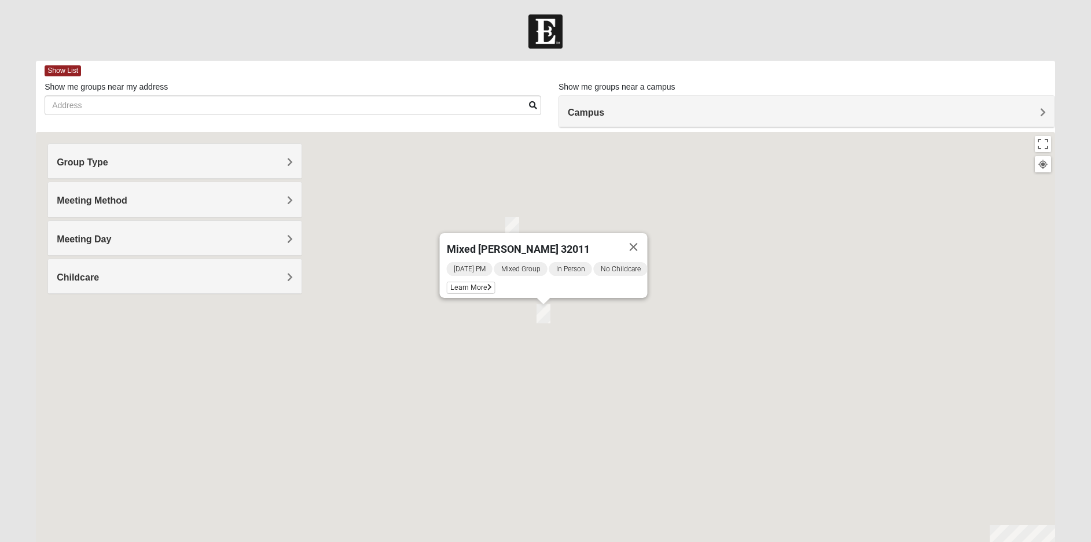
drag, startPoint x: 537, startPoint y: 304, endPoint x: 535, endPoint y: 260, distance: 44.0
click at [535, 260] on div "Mixed Kelly 32011 Wednesday PM Mixed Group In Person No Childcare Learn More" at bounding box center [545, 363] width 1019 height 463
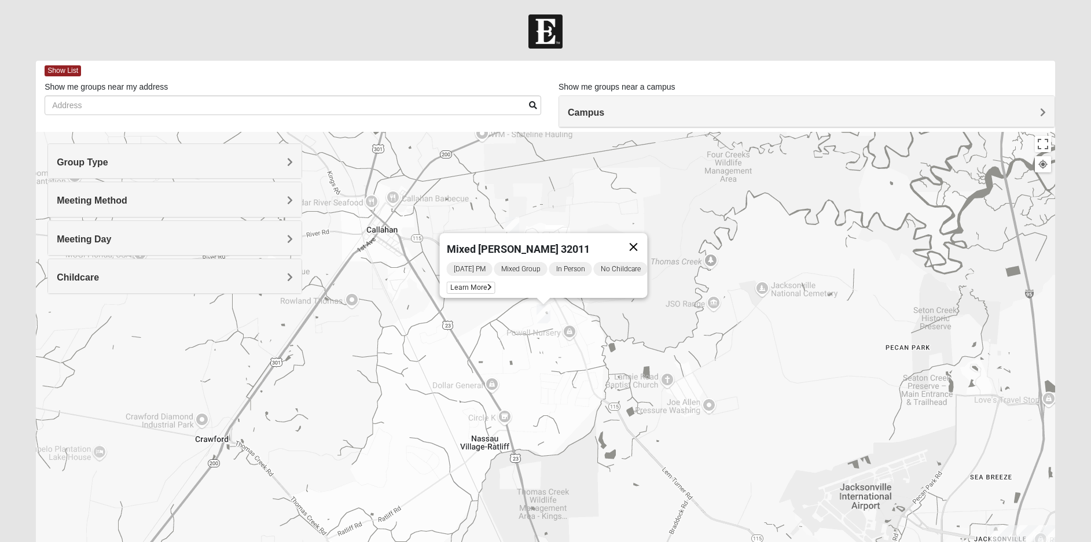
click at [647, 240] on button "Close" at bounding box center [633, 247] width 28 height 28
click at [509, 229] on img "Mixed Raines 32011" at bounding box center [512, 226] width 14 height 19
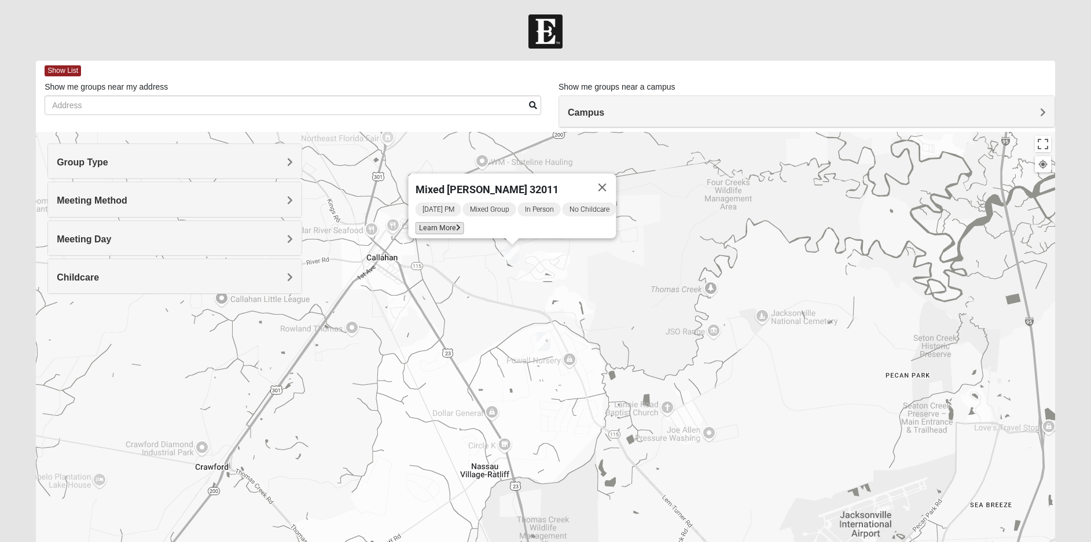
click at [436, 226] on span "Learn More" at bounding box center [439, 228] width 49 height 12
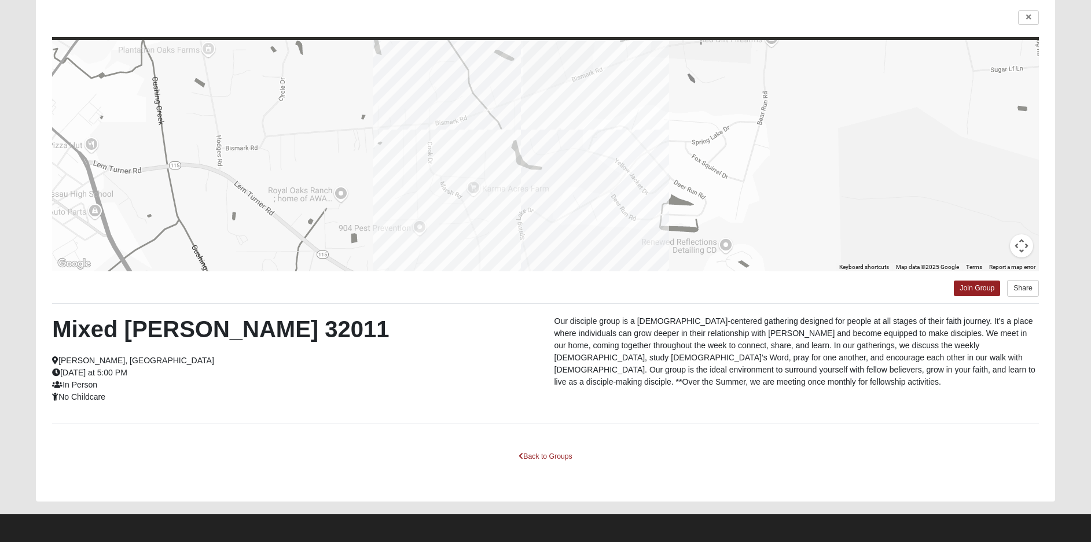
scroll to position [89, 0]
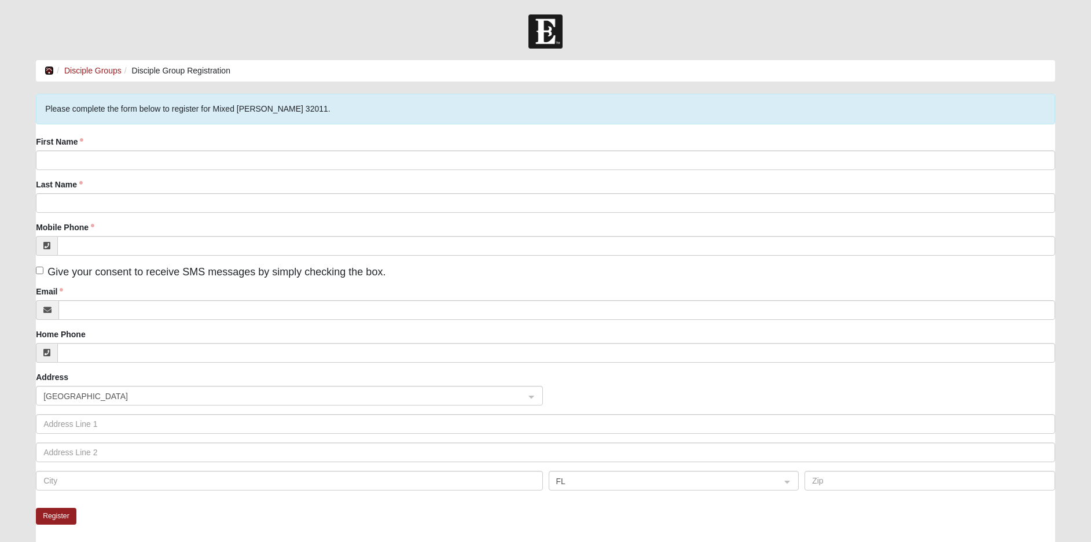
click at [49, 71] on icon at bounding box center [49, 71] width 9 height 8
